Goal: Task Accomplishment & Management: Use online tool/utility

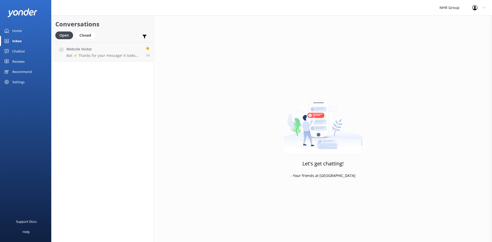
click at [20, 34] on div "Home" at bounding box center [16, 31] width 9 height 10
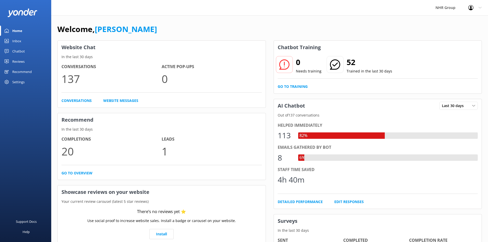
click at [24, 41] on link "Inbox" at bounding box center [25, 41] width 51 height 10
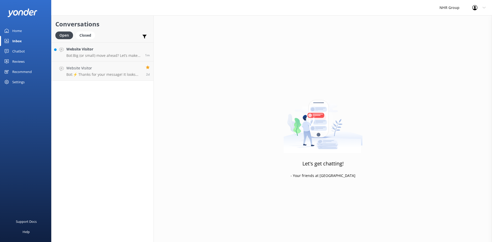
click at [23, 30] on link "Home" at bounding box center [25, 31] width 51 height 10
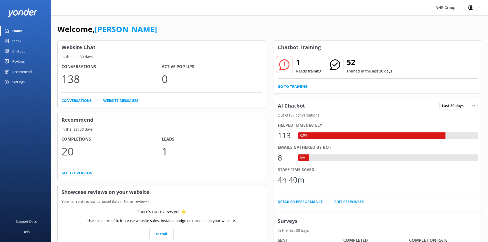
click at [301, 86] on link "Go to Training" at bounding box center [293, 87] width 30 height 6
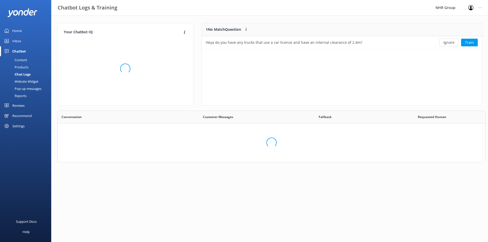
scroll to position [176, 420]
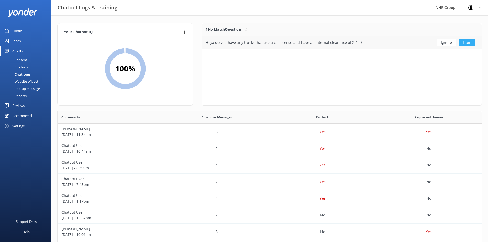
click at [463, 41] on button "Train" at bounding box center [467, 43] width 17 height 8
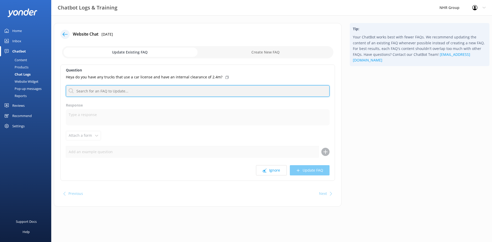
click at [157, 89] on input "text" at bounding box center [198, 91] width 264 height 12
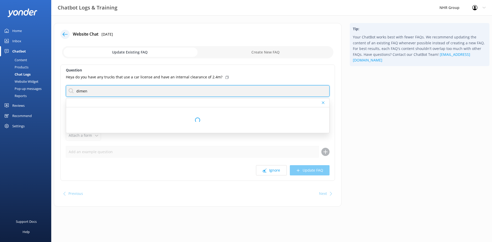
type input "dimension"
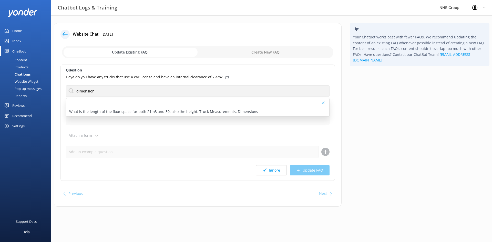
click at [107, 111] on p "What is the length of the floor space for both 21m3 and 30, also the height, Tr…" at bounding box center [163, 112] width 189 height 6
type textarea "Ah, you're talking details! Best to flick the team a message, they'll have the …"
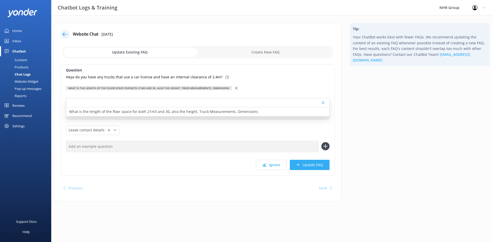
click at [318, 164] on button "Update FAQ" at bounding box center [310, 165] width 40 height 10
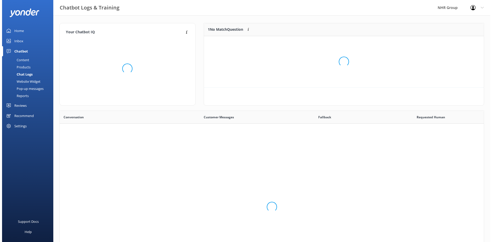
scroll to position [176, 420]
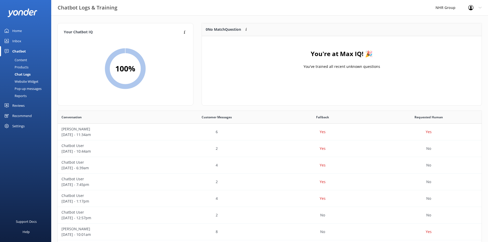
click at [23, 29] on link "Home" at bounding box center [25, 31] width 51 height 10
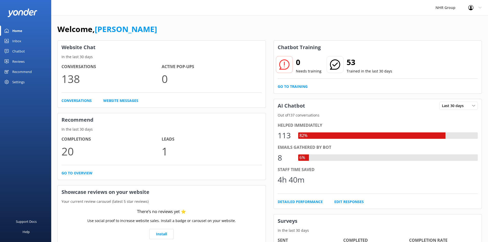
click at [20, 43] on div "Inbox" at bounding box center [16, 41] width 9 height 10
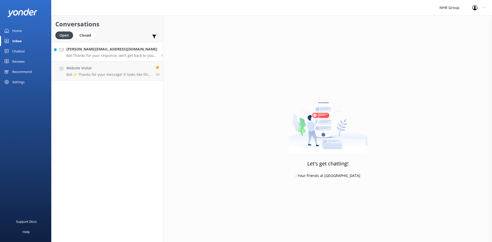
click at [108, 47] on h4 "Jono@jrkd.co.uk" at bounding box center [111, 49] width 91 height 6
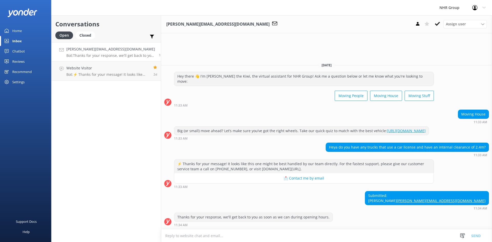
click at [22, 50] on div "Chatbot" at bounding box center [18, 51] width 13 height 10
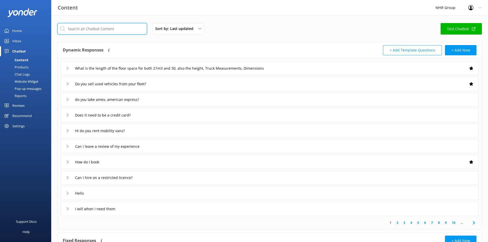
click at [105, 30] on input "text" at bounding box center [102, 29] width 90 height 12
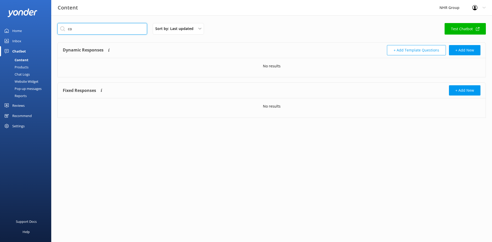
type input "c"
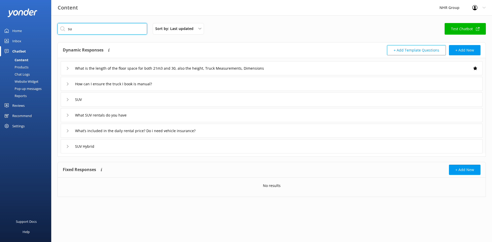
type input "s"
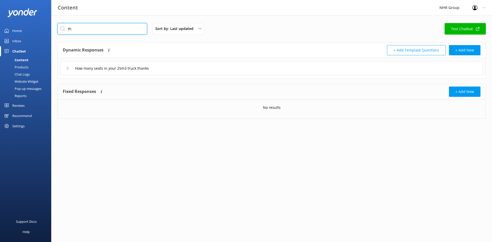
type input "t"
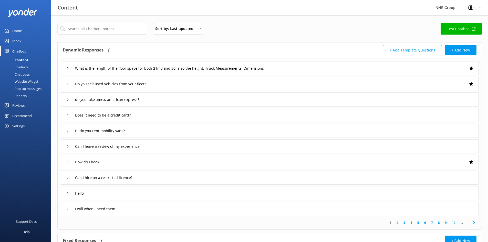
click at [249, 20] on div "Sort by: Last updated Title Last updated Test Chatbot Dynamic Responses Dynamic…" at bounding box center [269, 165] width 437 height 301
click at [454, 223] on link "10" at bounding box center [453, 222] width 9 height 5
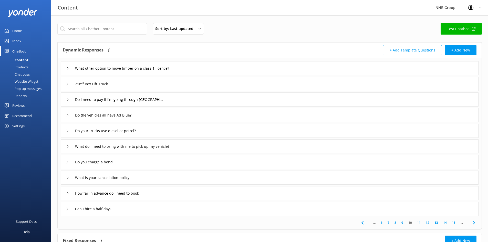
click at [455, 223] on link "15" at bounding box center [453, 222] width 9 height 5
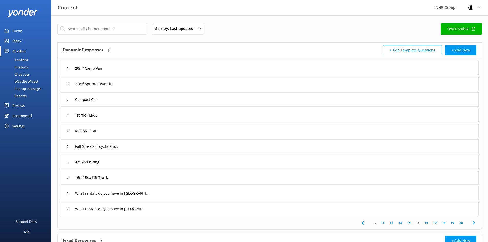
click at [463, 224] on link "20" at bounding box center [461, 222] width 9 height 5
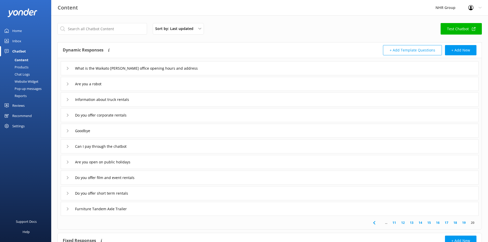
click at [393, 224] on link "11" at bounding box center [394, 222] width 9 height 5
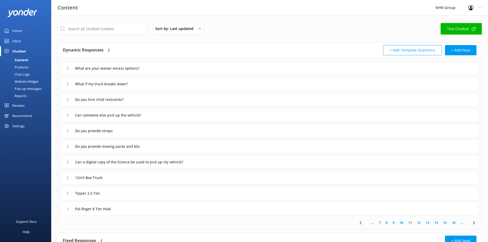
click at [380, 222] on link "7" at bounding box center [379, 222] width 7 height 5
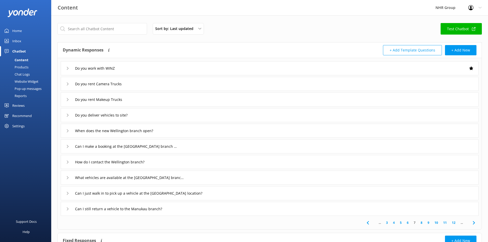
click at [386, 223] on link "3" at bounding box center [387, 222] width 7 height 5
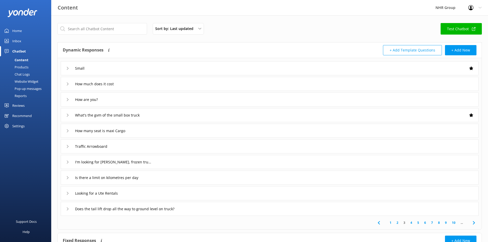
click at [391, 223] on link "1" at bounding box center [390, 222] width 7 height 5
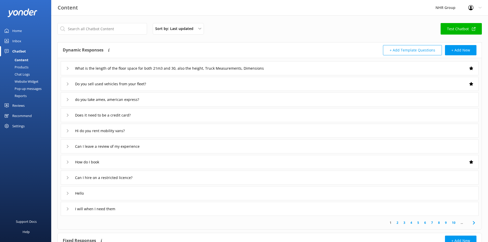
click at [19, 32] on div "Home" at bounding box center [16, 31] width 9 height 10
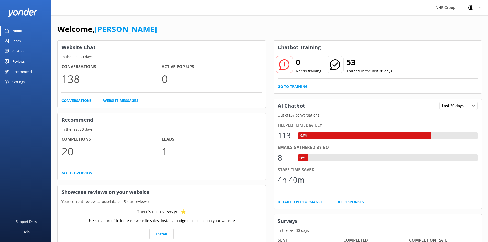
click at [14, 50] on div "Chatbot" at bounding box center [18, 51] width 13 height 10
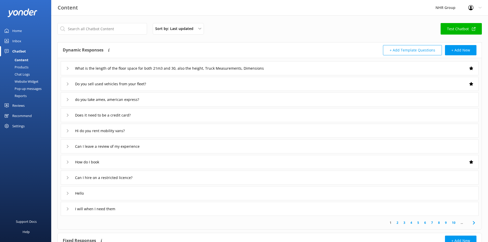
click at [24, 89] on div "Pop-up messages" at bounding box center [22, 88] width 38 height 7
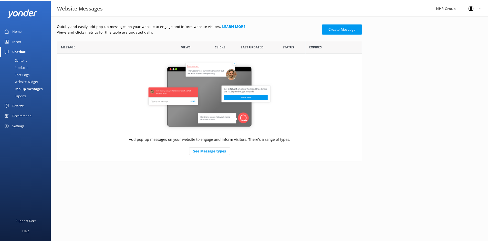
scroll to position [118, 304]
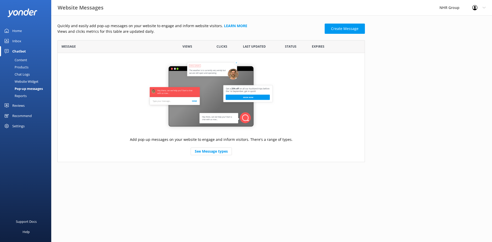
click at [23, 82] on div "Website Widget" at bounding box center [20, 81] width 35 height 7
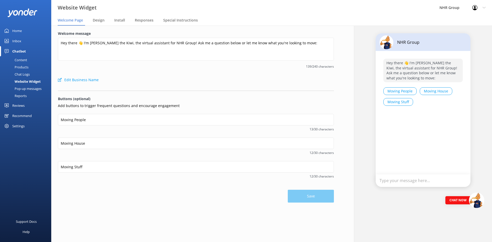
click at [21, 73] on div "Chat Logs" at bounding box center [16, 74] width 27 height 7
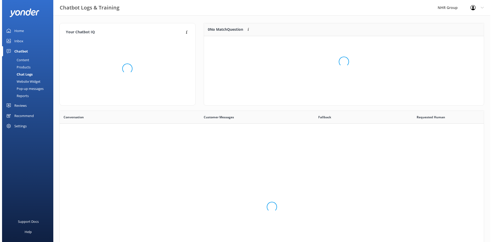
scroll to position [176, 420]
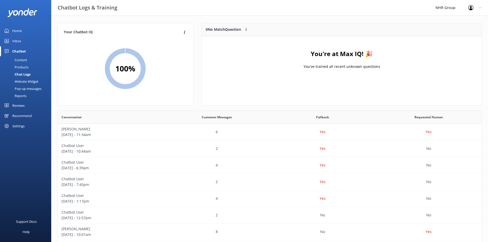
click at [18, 66] on div "Products" at bounding box center [15, 67] width 25 height 7
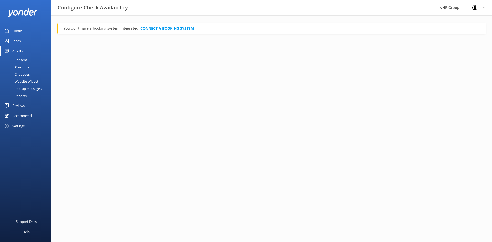
click at [22, 88] on div "Pop-up messages" at bounding box center [22, 88] width 38 height 7
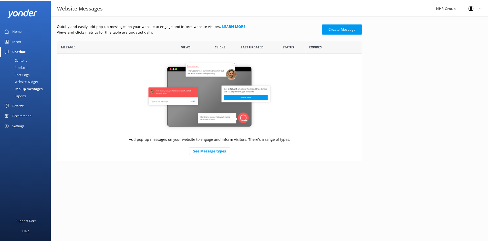
scroll to position [118, 304]
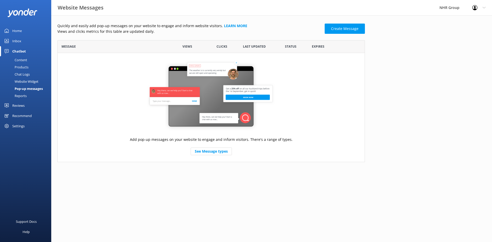
click at [30, 79] on div "Website Widget" at bounding box center [20, 81] width 35 height 7
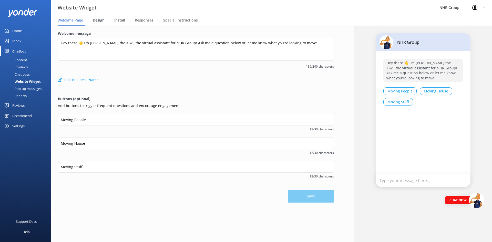
click at [98, 19] on span "Design" at bounding box center [99, 20] width 12 height 5
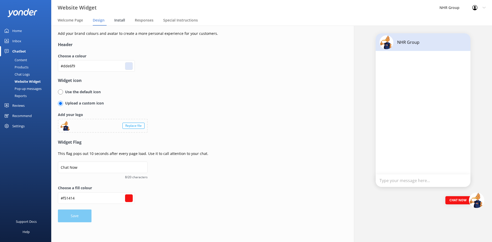
click at [119, 22] on span "Install" at bounding box center [119, 20] width 11 height 5
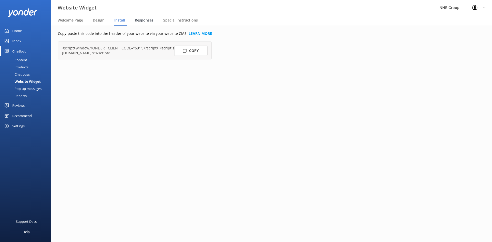
click at [141, 22] on span "Responses" at bounding box center [144, 20] width 19 height 5
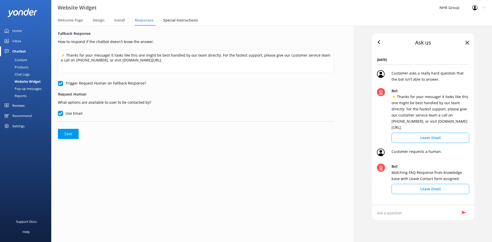
click at [171, 20] on span "Special Instructions" at bounding box center [180, 20] width 35 height 5
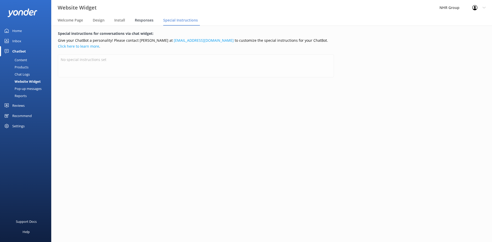
click at [145, 19] on span "Responses" at bounding box center [144, 20] width 19 height 5
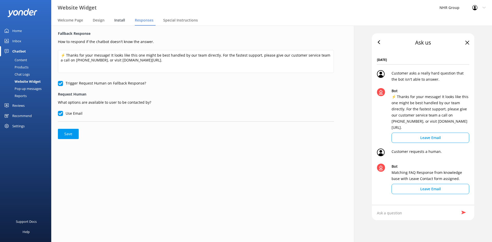
click at [118, 20] on span "Install" at bounding box center [119, 20] width 11 height 5
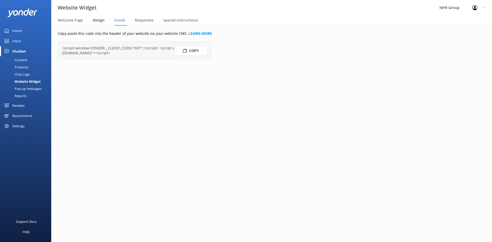
click at [97, 20] on span "Design" at bounding box center [99, 20] width 12 height 5
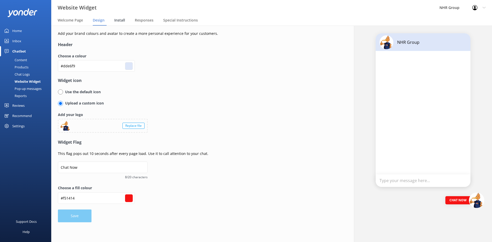
click at [117, 19] on span "Install" at bounding box center [119, 20] width 11 height 5
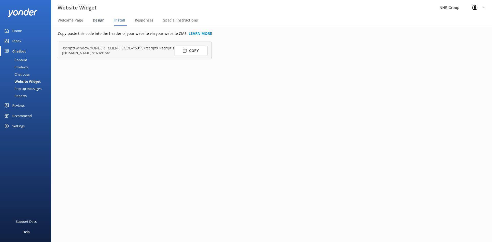
click at [100, 21] on span "Design" at bounding box center [99, 20] width 12 height 5
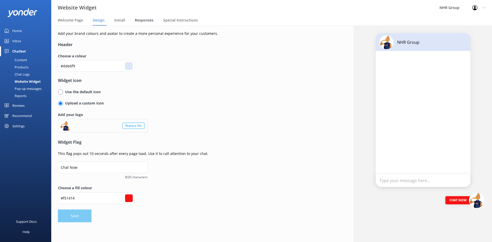
click at [146, 22] on span "Responses" at bounding box center [144, 20] width 19 height 5
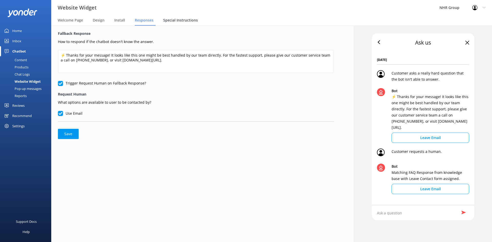
click at [175, 21] on span "Special Instructions" at bounding box center [180, 20] width 35 height 5
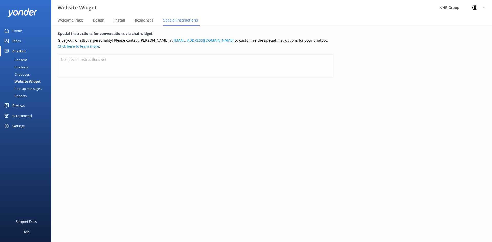
click at [22, 74] on div "Chat Logs" at bounding box center [16, 74] width 27 height 7
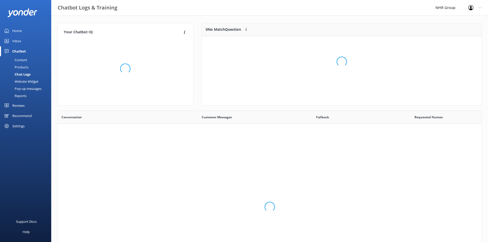
scroll to position [176, 420]
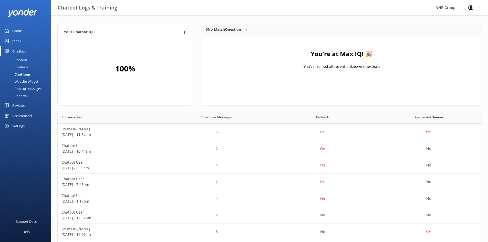
click at [16, 50] on div "Chatbot" at bounding box center [19, 51] width 14 height 10
